Goal: Information Seeking & Learning: Learn about a topic

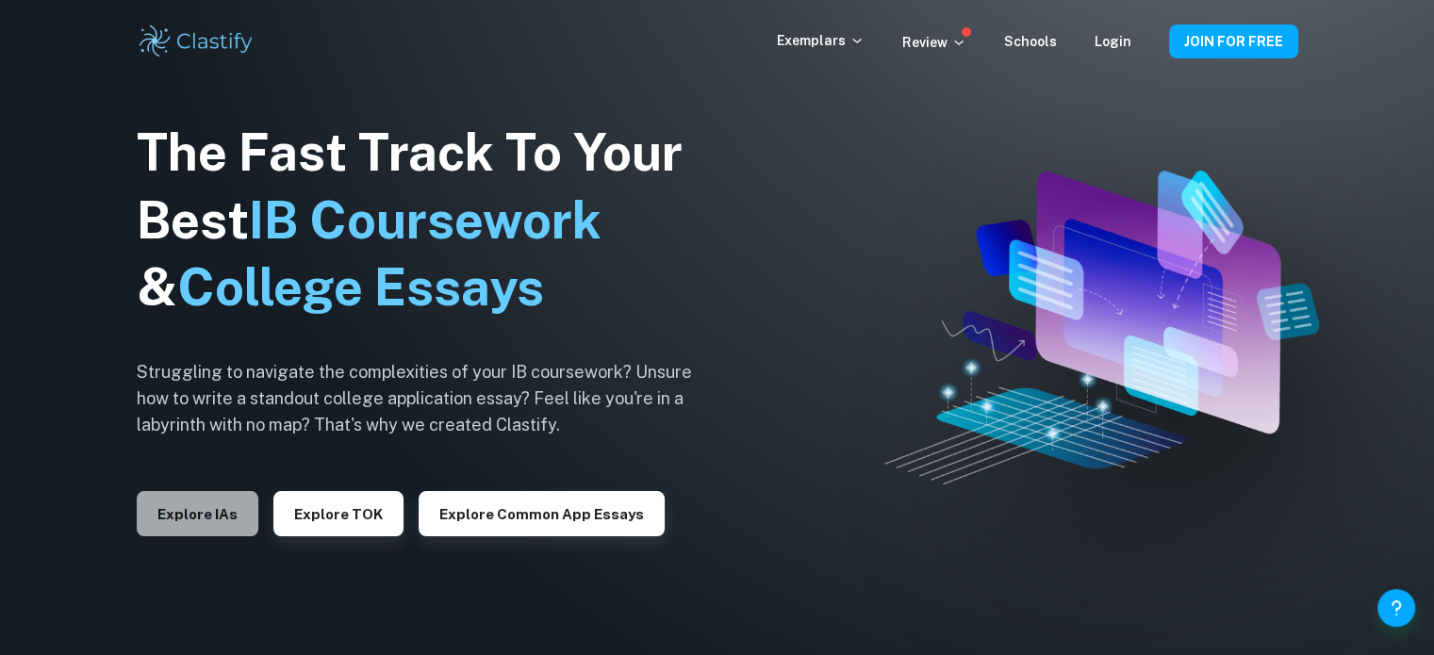
click at [168, 506] on button "Explore IAs" at bounding box center [198, 513] width 122 height 45
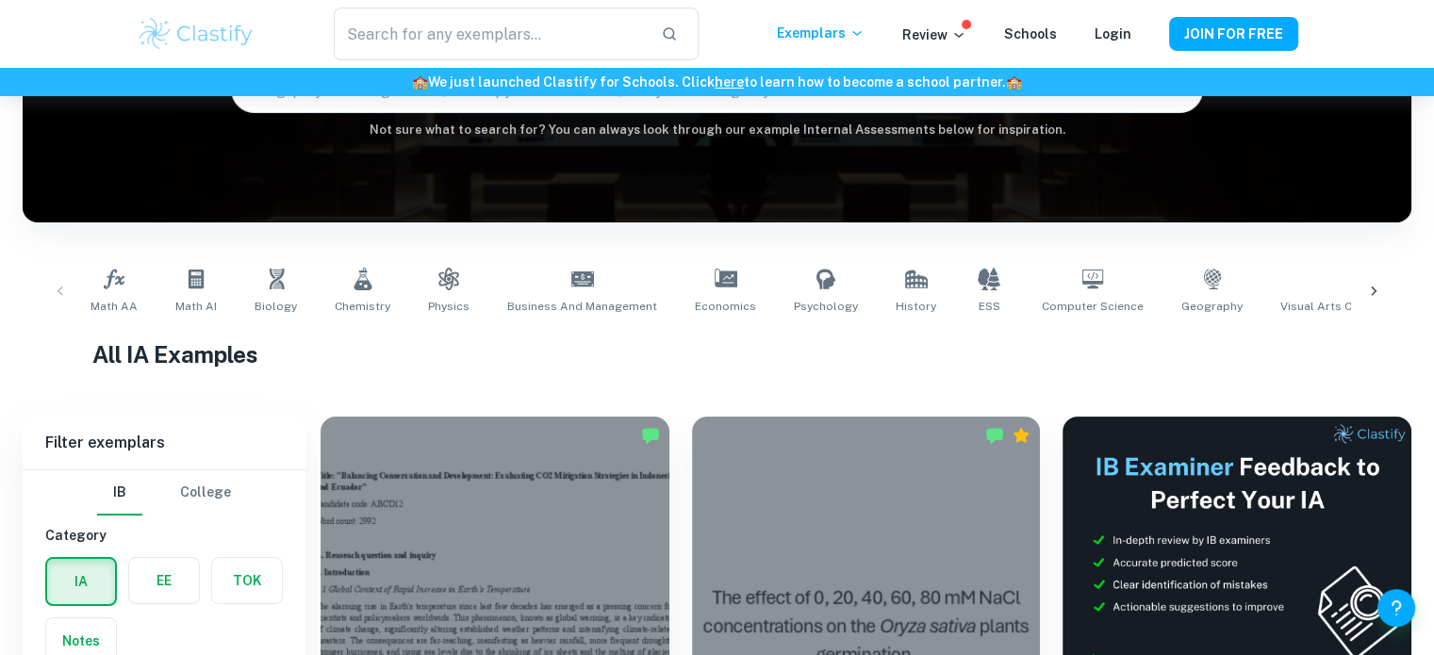
scroll to position [362, 0]
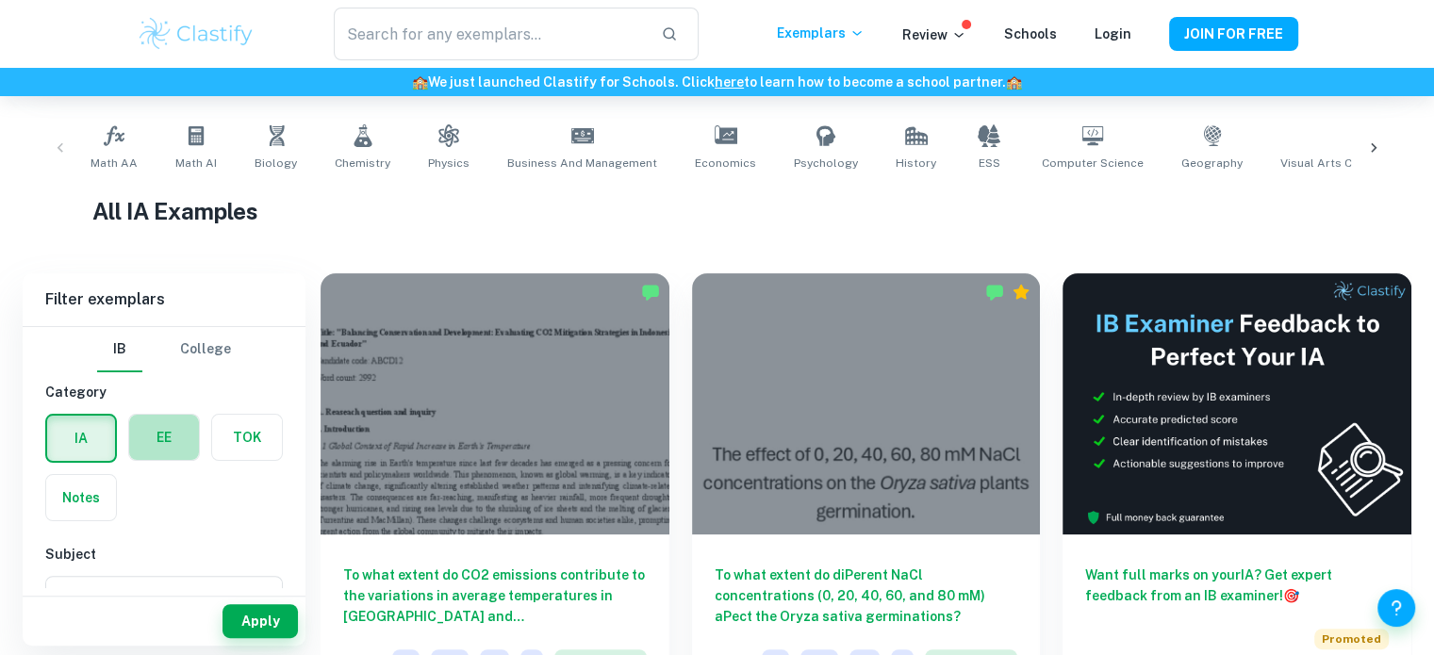
click at [181, 429] on label "button" at bounding box center [164, 437] width 70 height 45
click at [0, 0] on input "radio" at bounding box center [0, 0] width 0 height 0
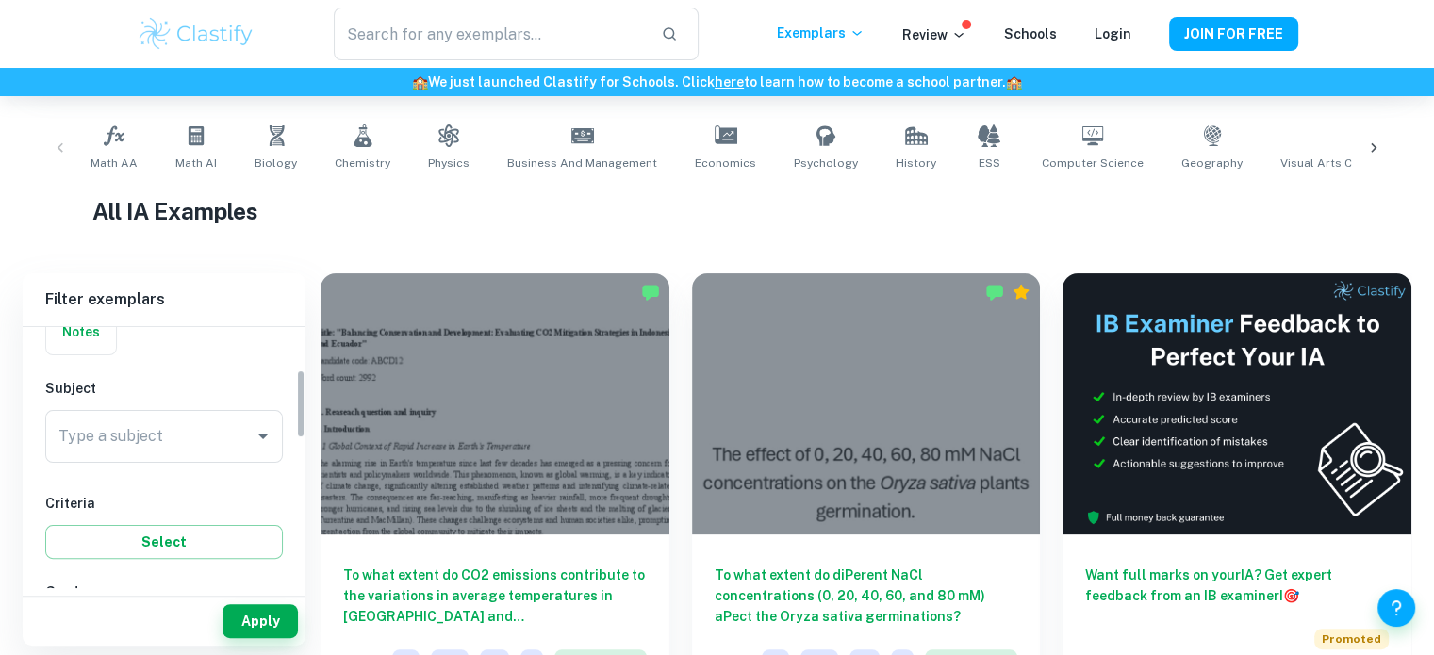
scroll to position [169, 0]
click at [219, 424] on input "Type a subject" at bounding box center [150, 434] width 192 height 36
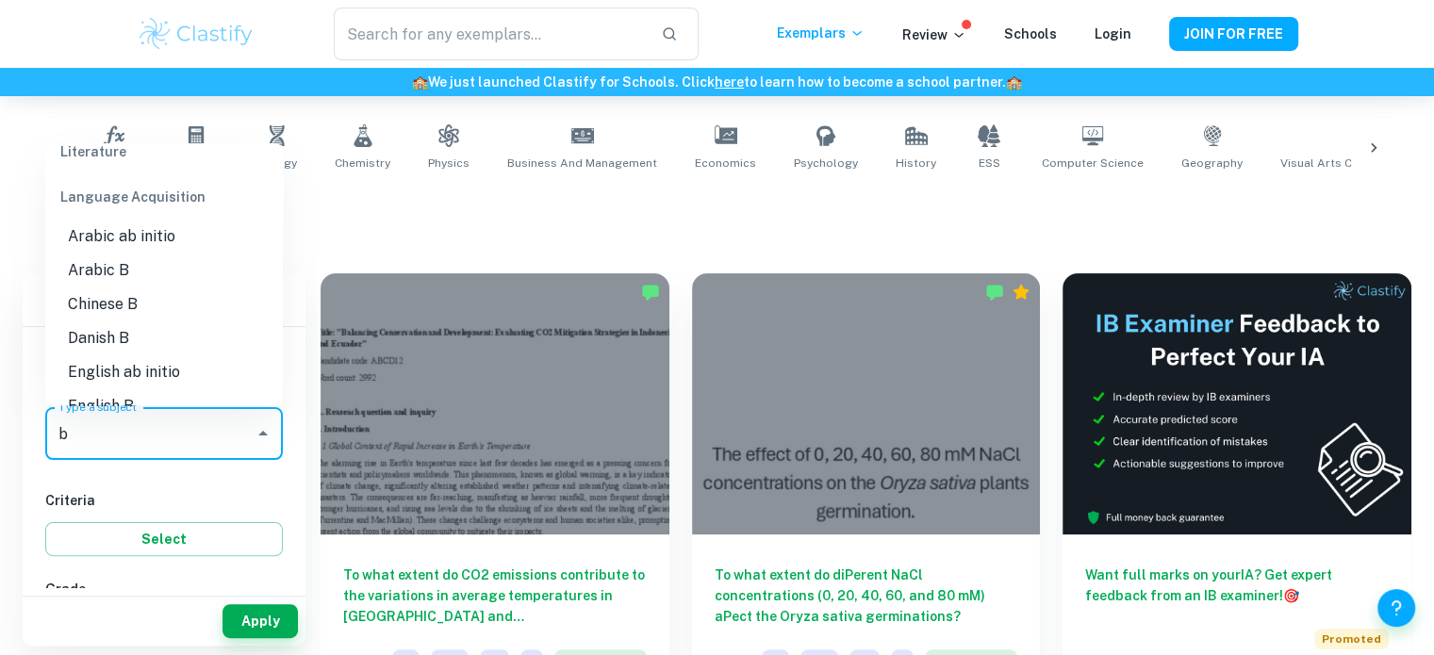
scroll to position [0, 0]
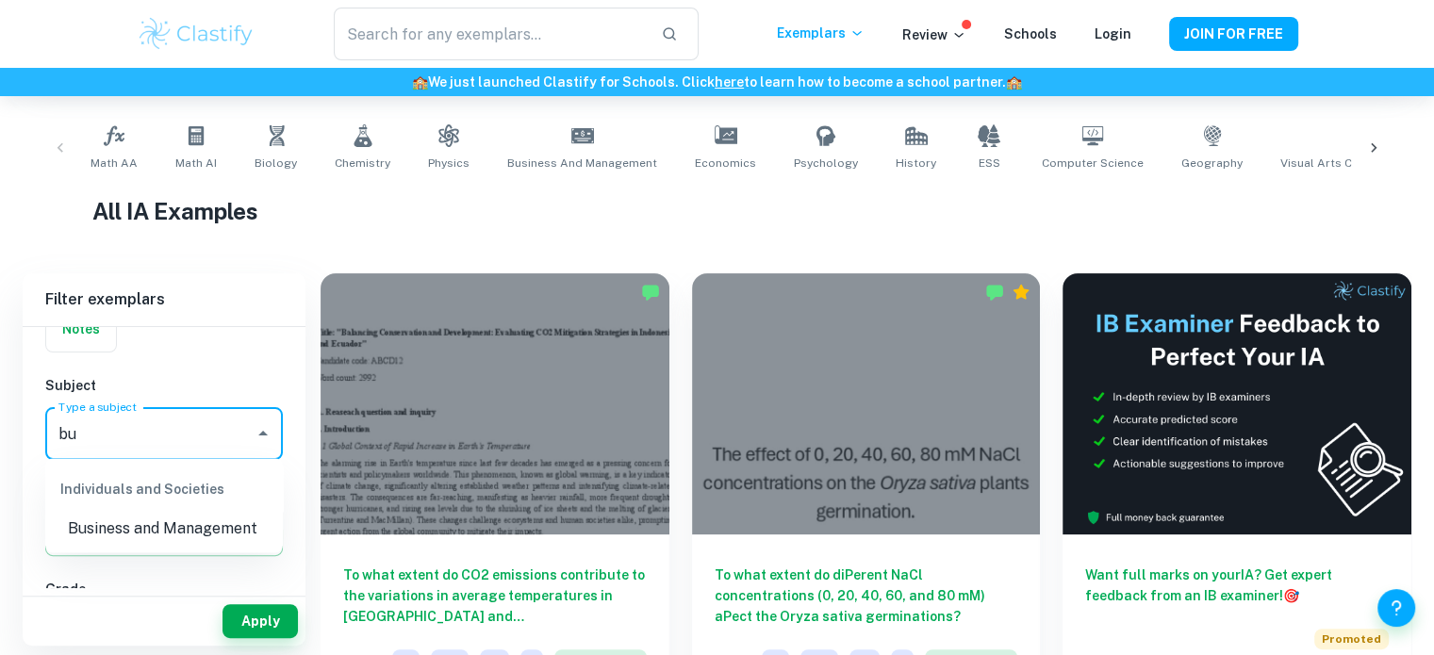
click at [129, 519] on li "Business and Management" at bounding box center [164, 528] width 238 height 34
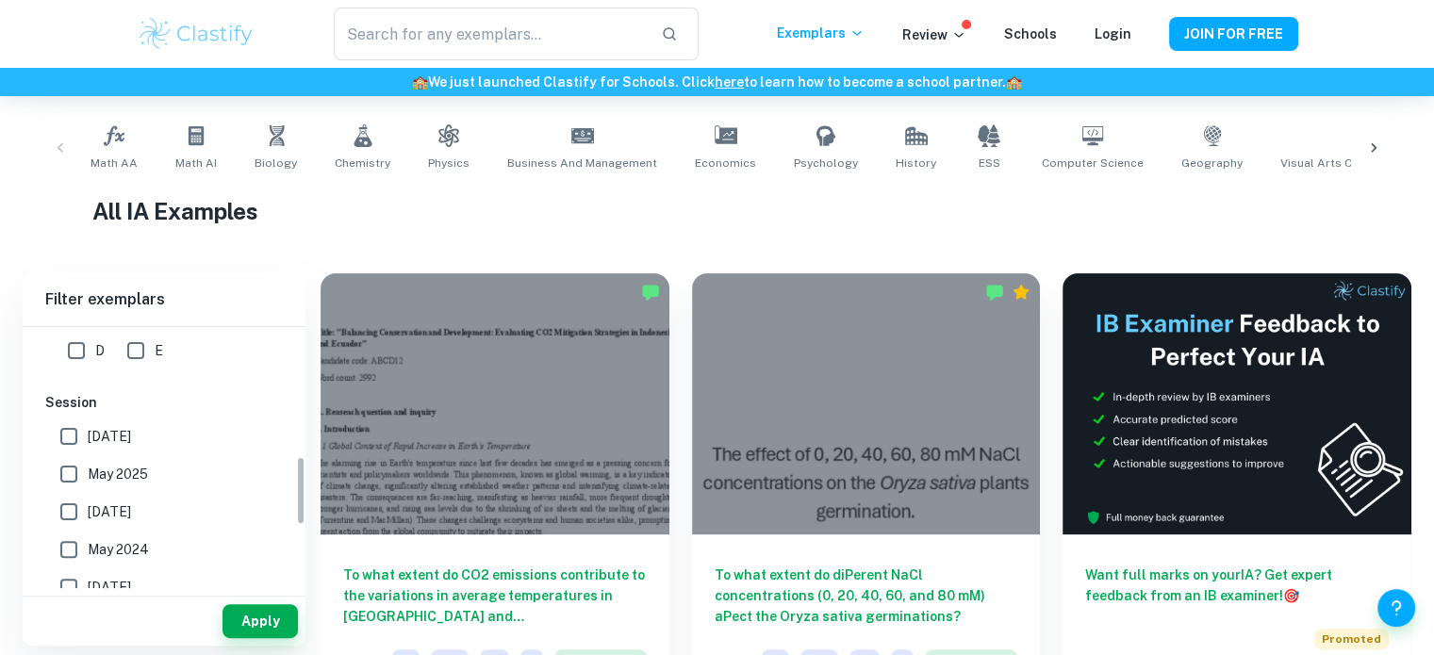
scroll to position [498, 0]
type input "Business and Management"
click at [75, 460] on input "May 2025" at bounding box center [69, 471] width 38 height 38
checkbox input "true"
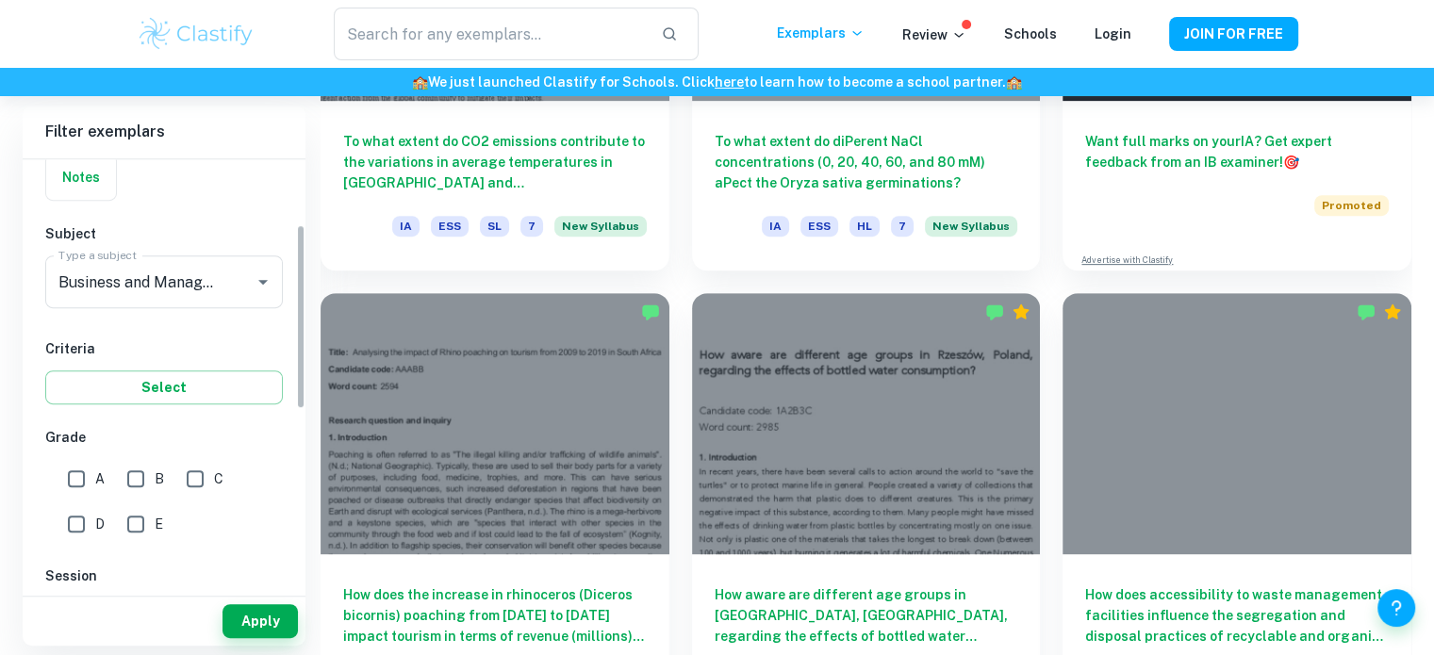
scroll to position [152, 0]
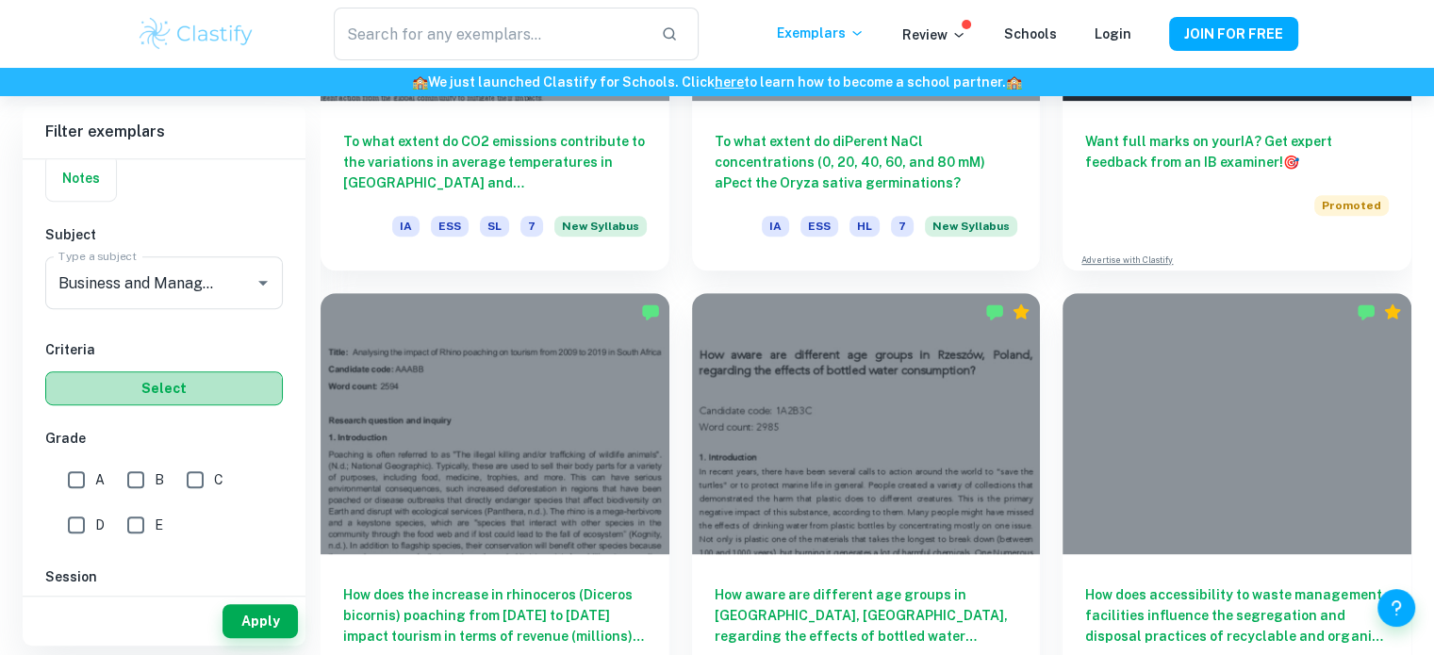
click at [123, 375] on button "Select" at bounding box center [164, 389] width 238 height 34
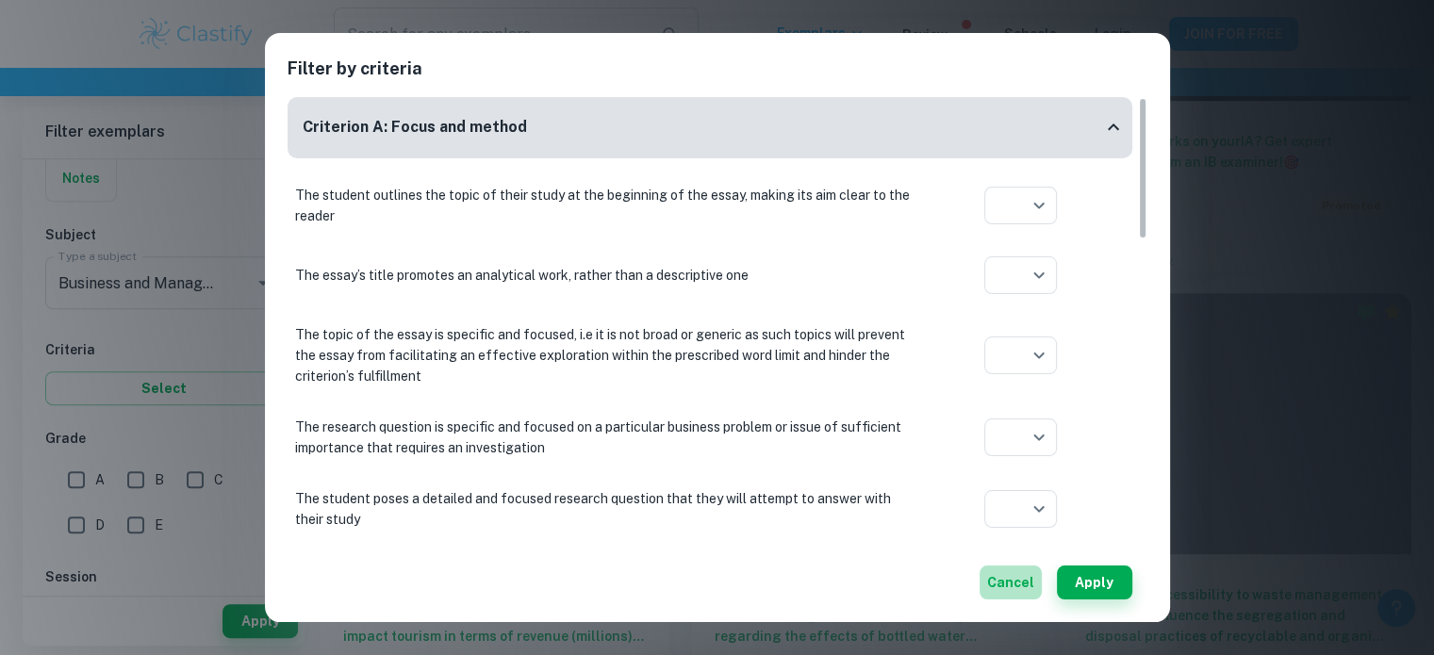
click at [1006, 583] on button "Cancel" at bounding box center [1011, 583] width 62 height 34
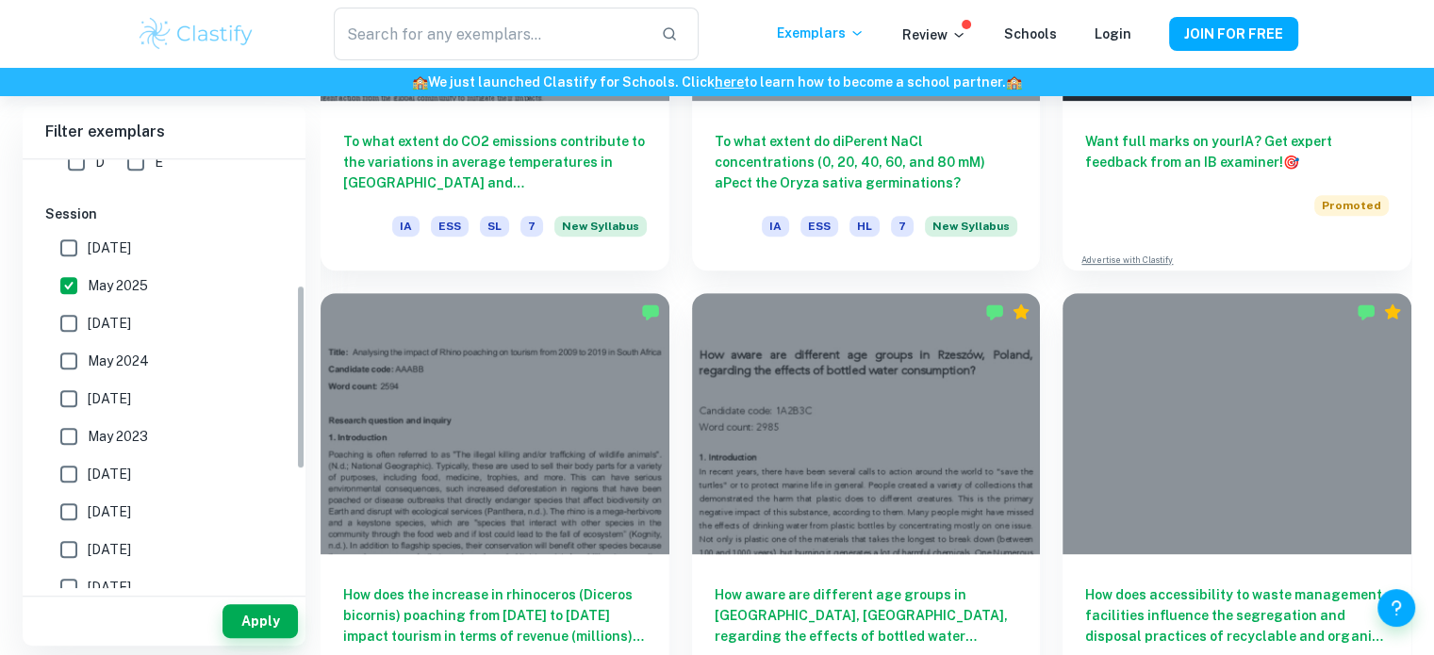
scroll to position [568, 0]
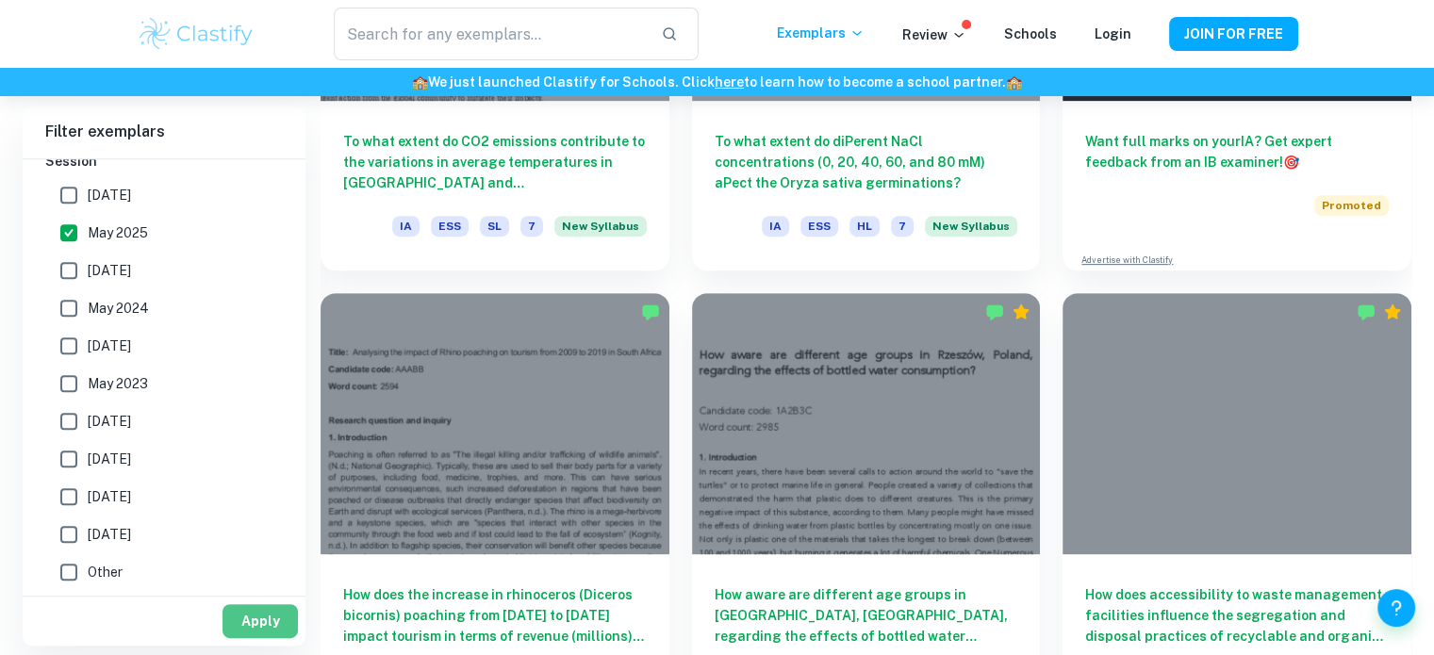
click at [263, 610] on button "Apply" at bounding box center [260, 621] width 75 height 34
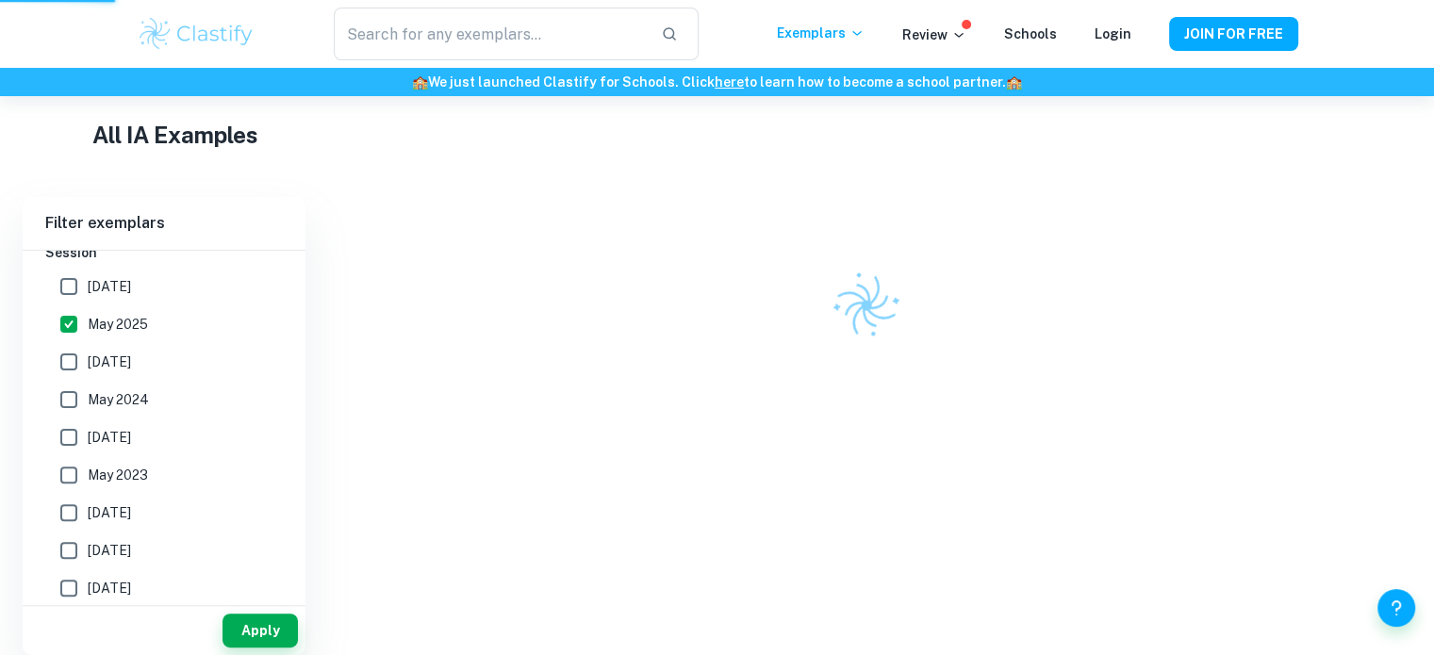
scroll to position [411, 0]
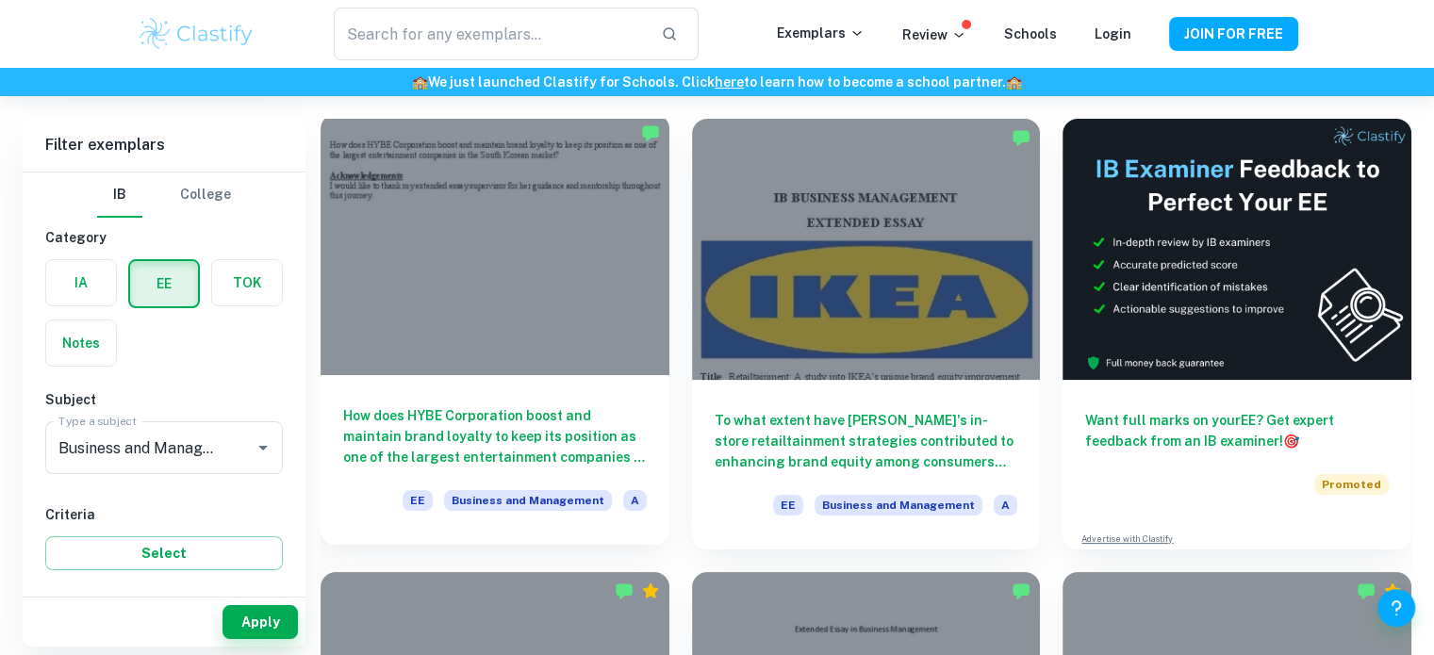
scroll to position [121, 0]
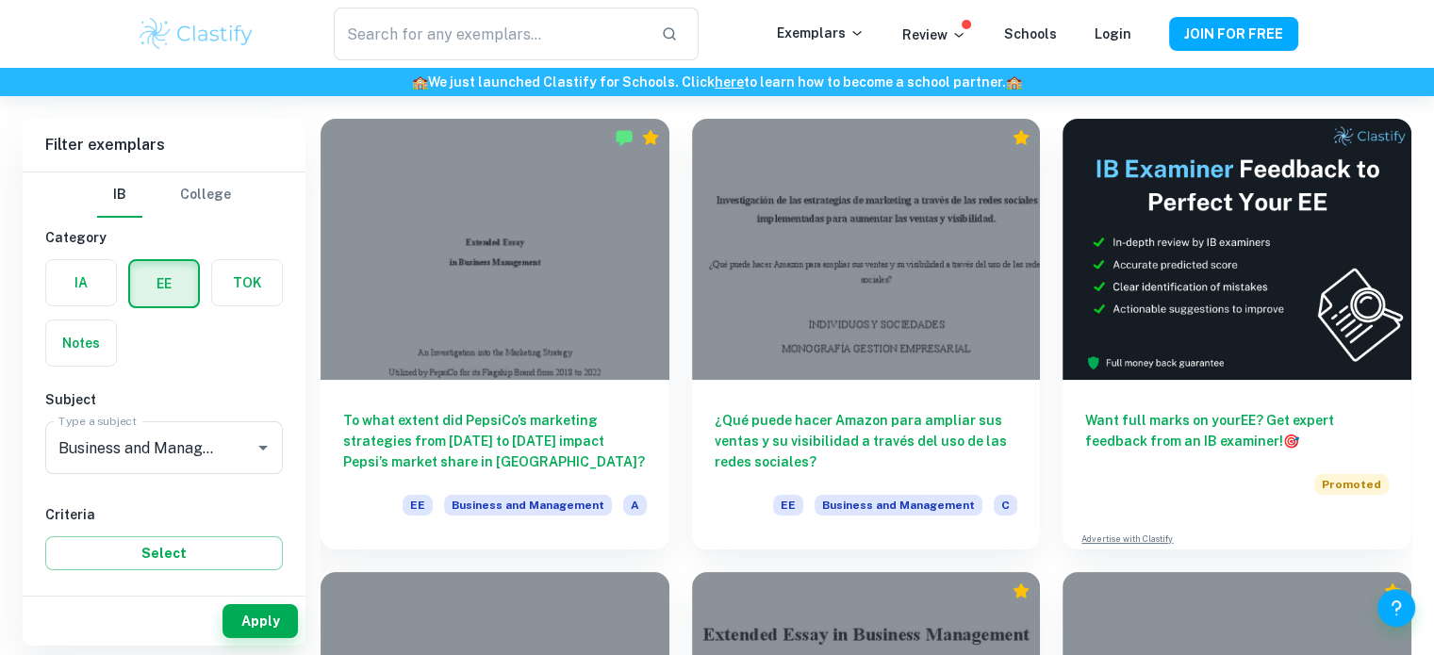
click at [954, 316] on div at bounding box center [866, 249] width 349 height 261
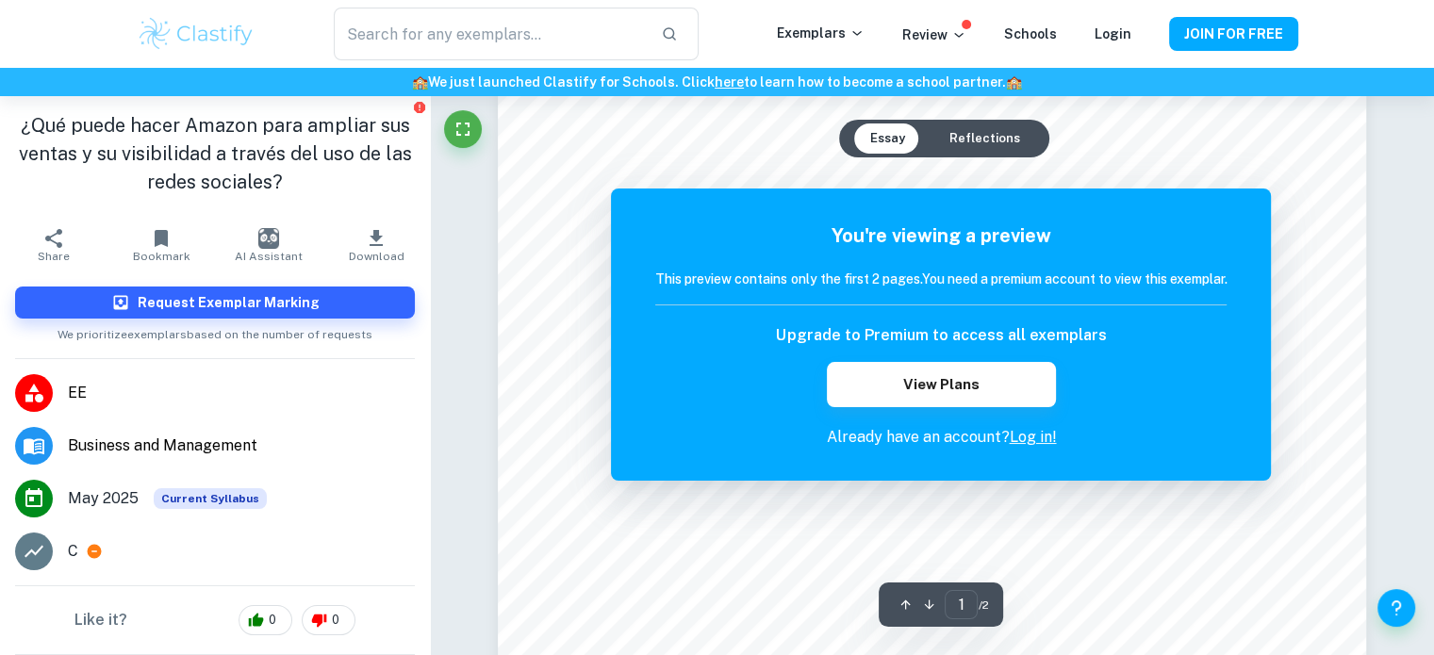
scroll to position [89, 0]
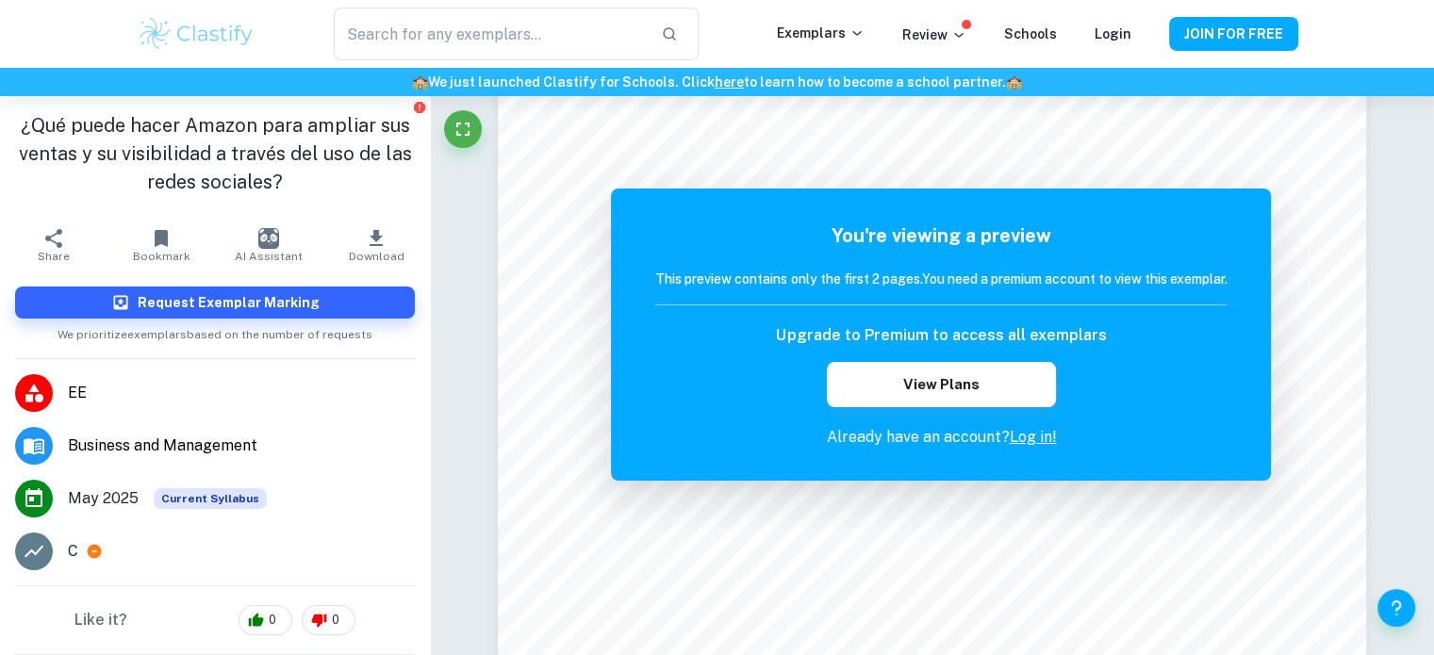
click at [124, 388] on span "EE" at bounding box center [241, 393] width 347 height 23
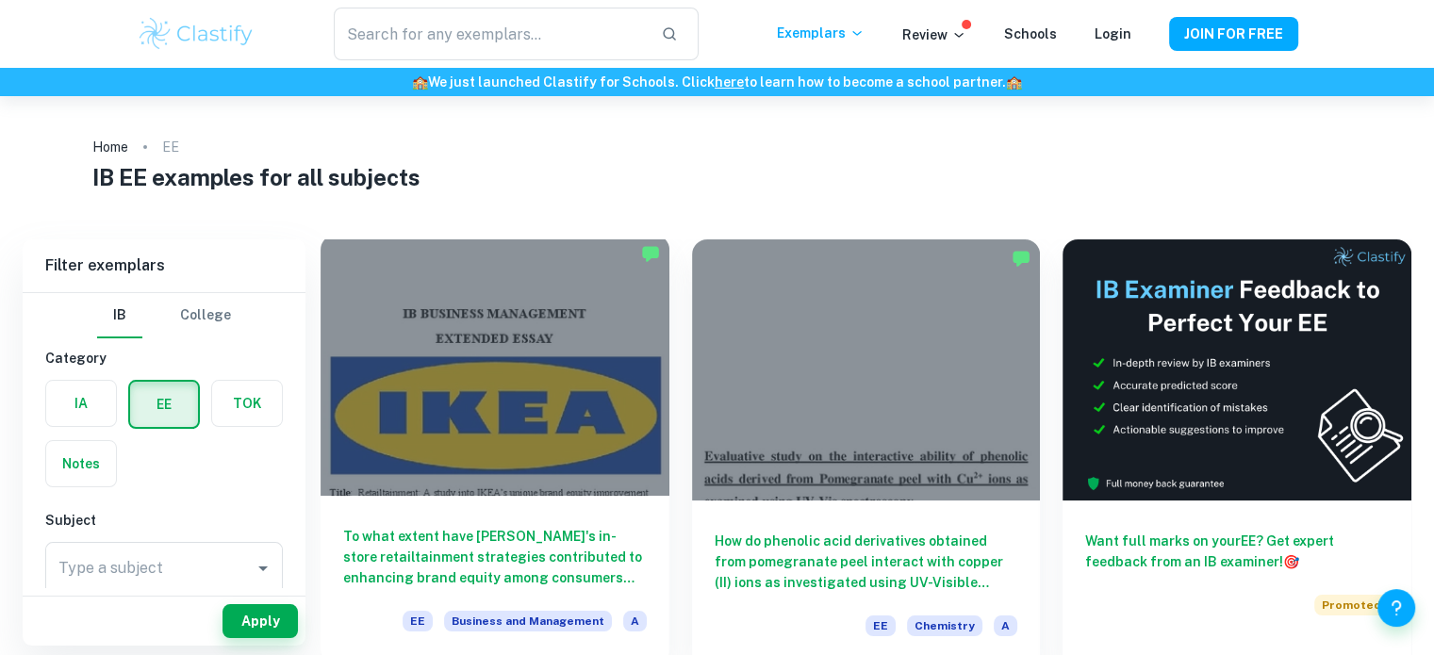
click at [486, 409] on div at bounding box center [495, 365] width 349 height 261
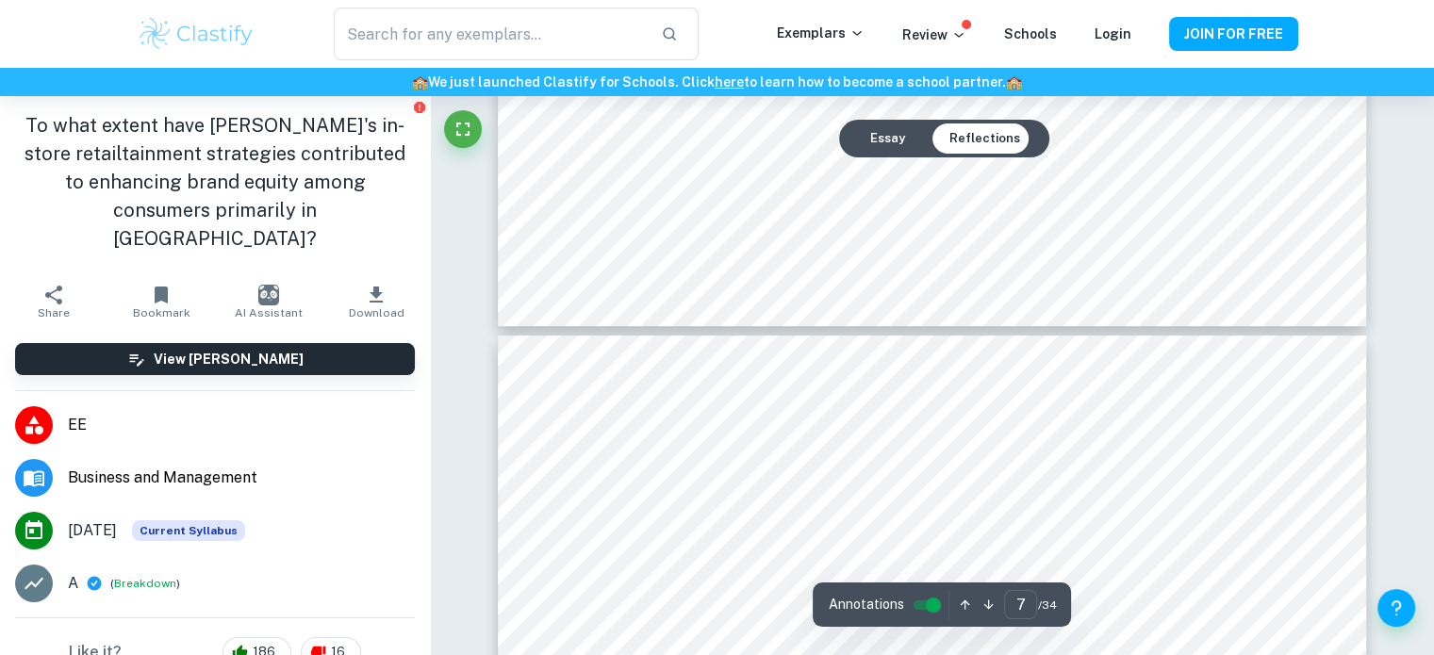
scroll to position [7482, 0]
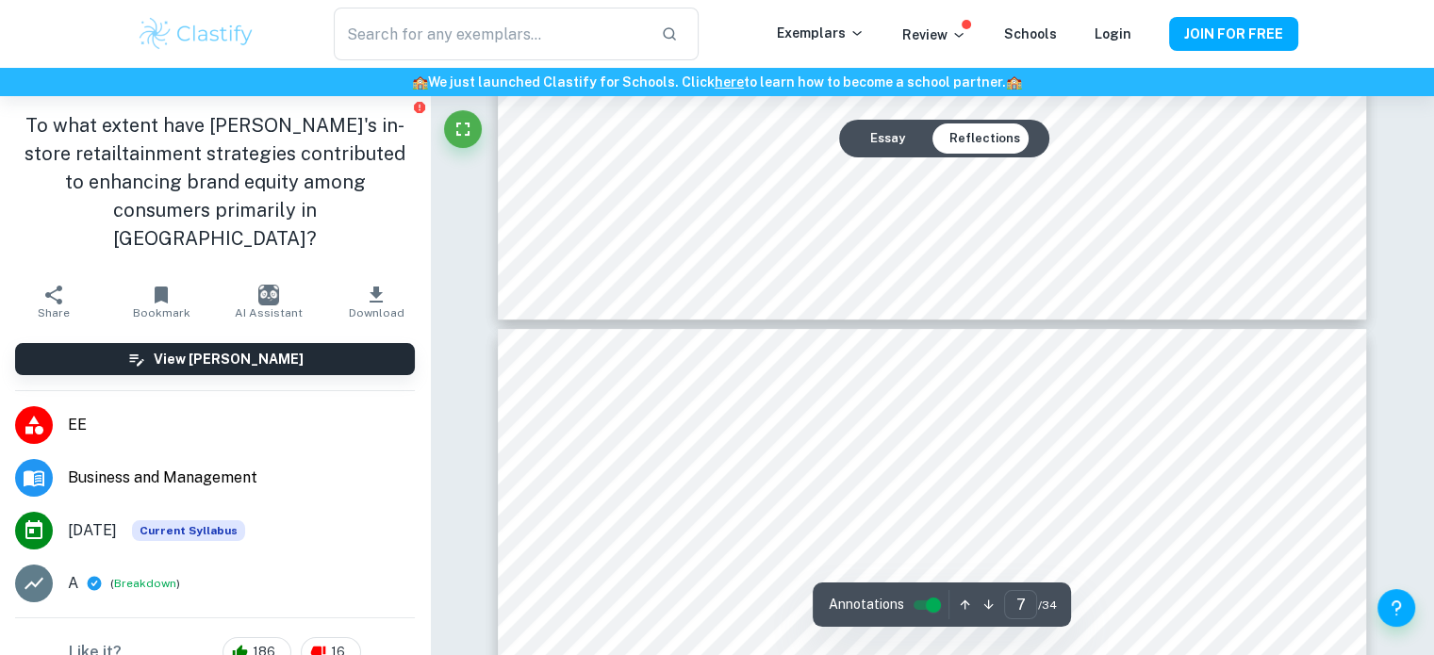
click at [886, 139] on button "Essay" at bounding box center [886, 139] width 65 height 30
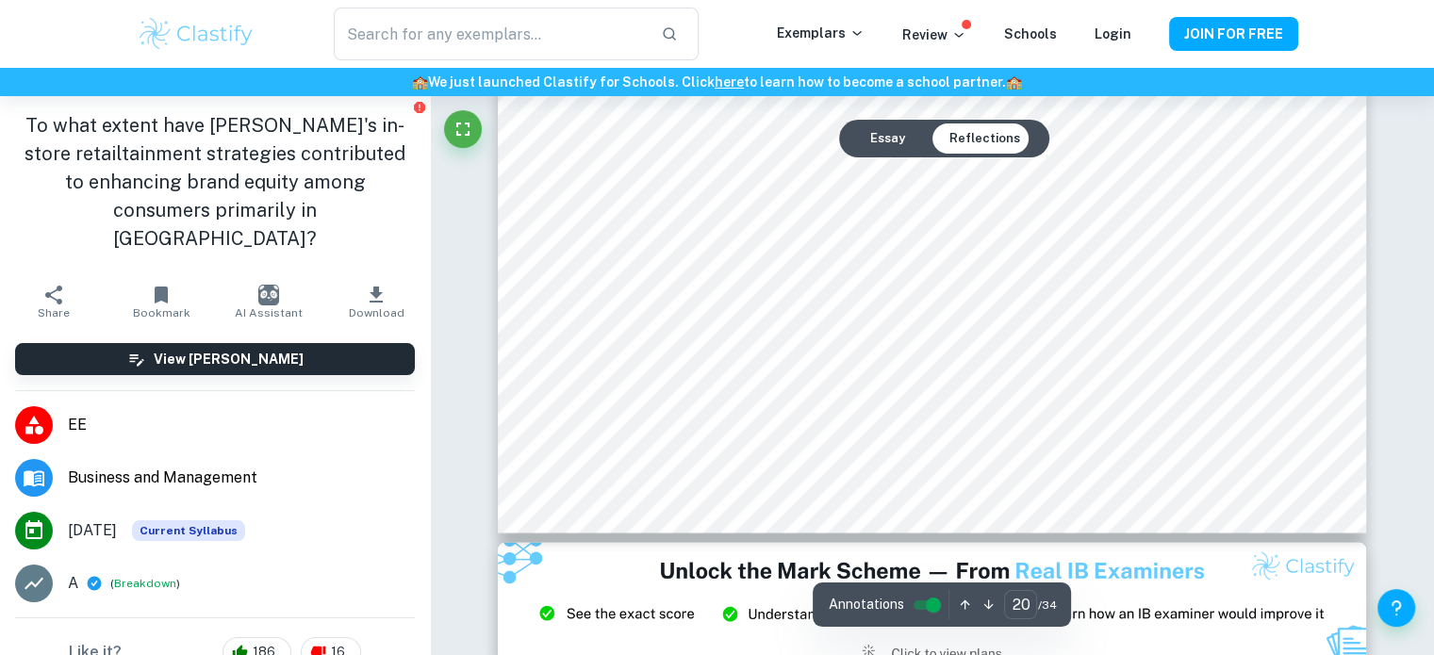
scroll to position [24858, 0]
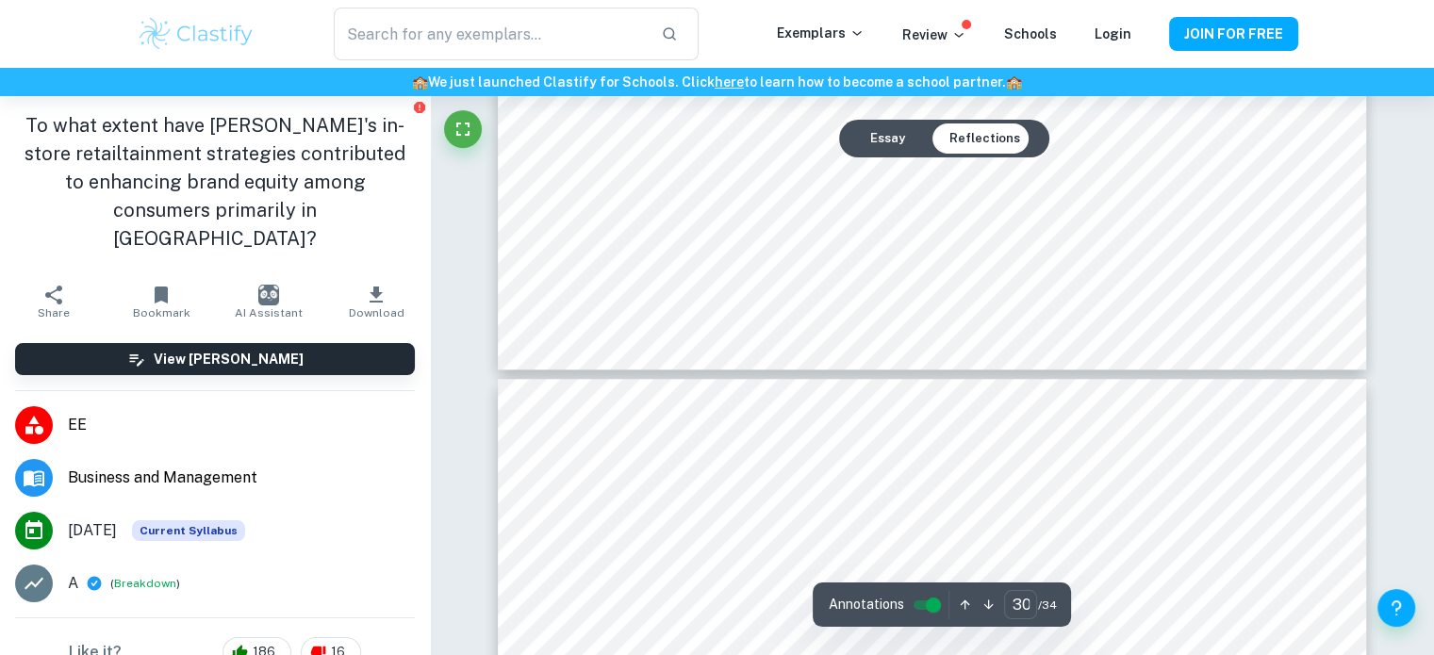
type input "31"
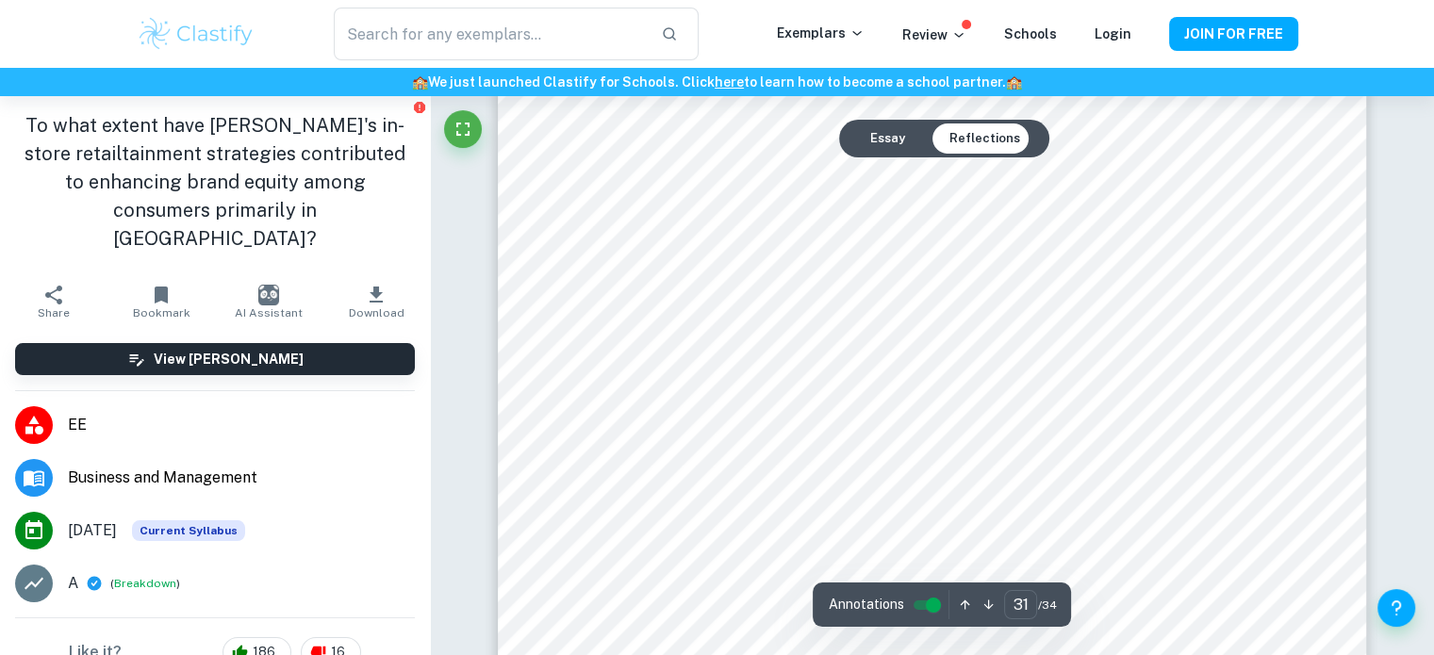
scroll to position [38343, 0]
